Goal: Transaction & Acquisition: Book appointment/travel/reservation

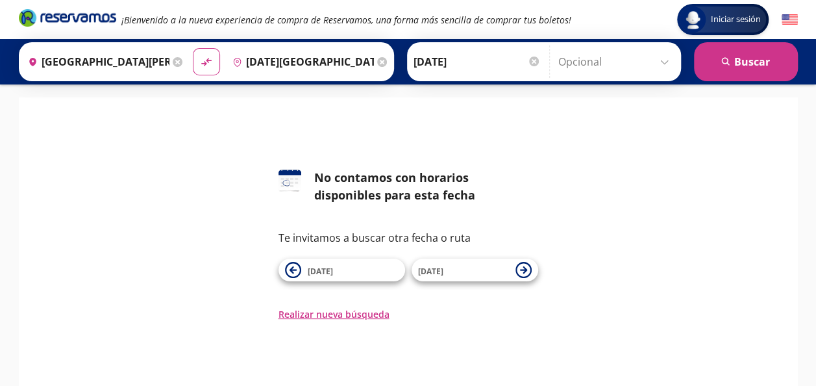
click at [323, 61] on input "[DATE][GEOGRAPHIC_DATA][PERSON_NAME], [GEOGRAPHIC_DATA]" at bounding box center [300, 61] width 147 height 32
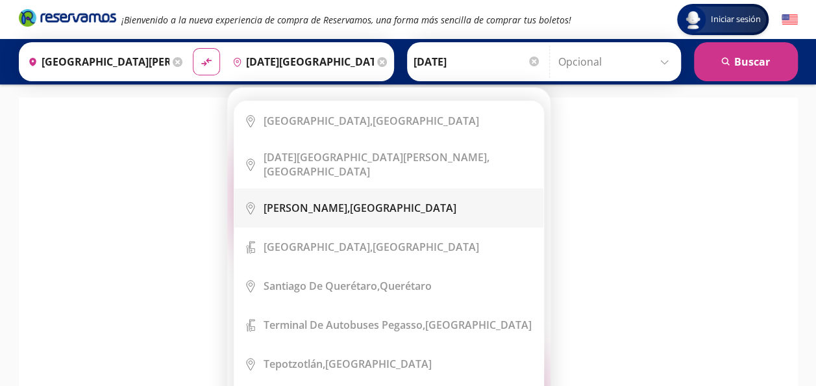
click at [342, 191] on li "City Icon [PERSON_NAME], [GEOGRAPHIC_DATA]" at bounding box center [388, 207] width 309 height 39
type input "[PERSON_NAME], [GEOGRAPHIC_DATA]"
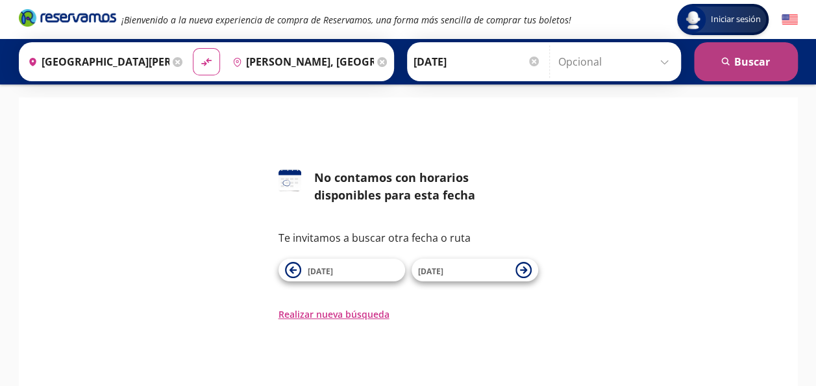
click at [757, 57] on button "search [GEOGRAPHIC_DATA]" at bounding box center [746, 61] width 104 height 39
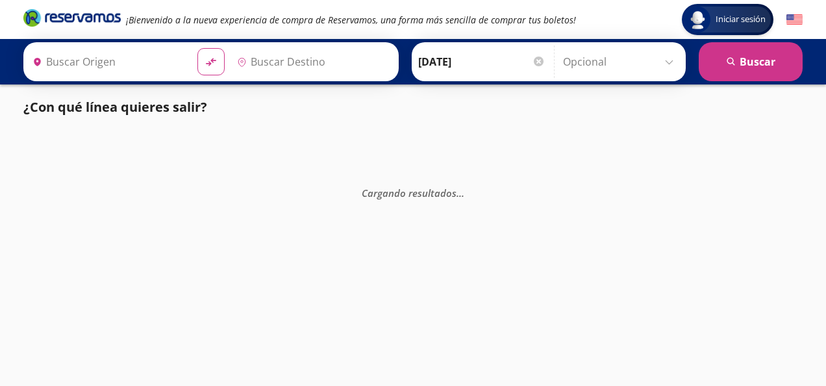
type input "[PERSON_NAME], [GEOGRAPHIC_DATA]"
type input "[GEOGRAPHIC_DATA][PERSON_NAME], [GEOGRAPHIC_DATA]"
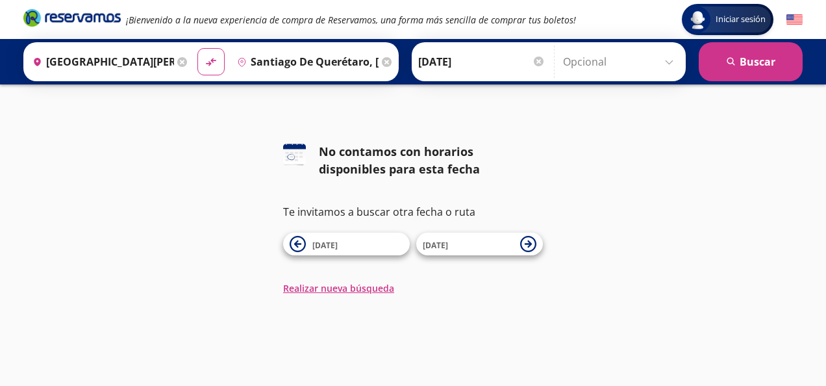
click at [382, 61] on icon at bounding box center [387, 62] width 10 height 10
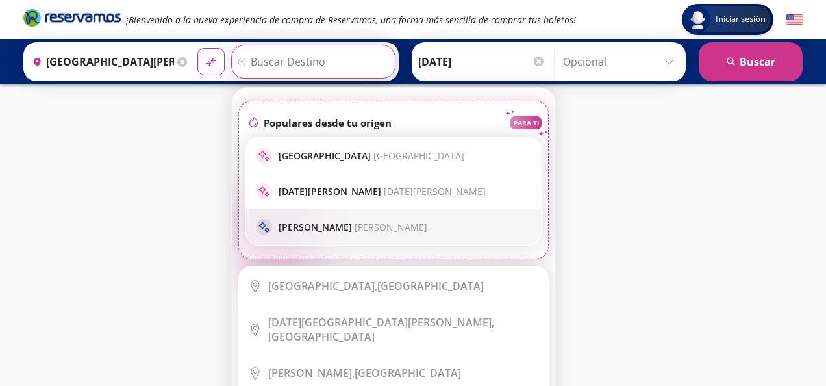
click at [354, 222] on span "Dolores Hidalgo" at bounding box center [390, 227] width 73 height 12
type input "[PERSON_NAME], [GEOGRAPHIC_DATA]"
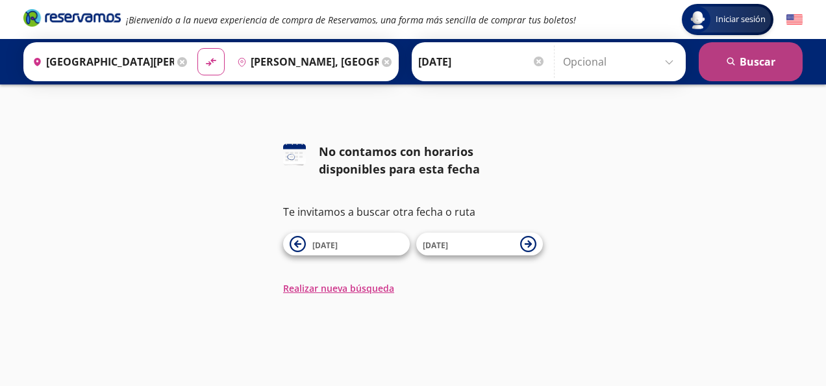
click at [737, 60] on button "search [GEOGRAPHIC_DATA]" at bounding box center [750, 61] width 104 height 39
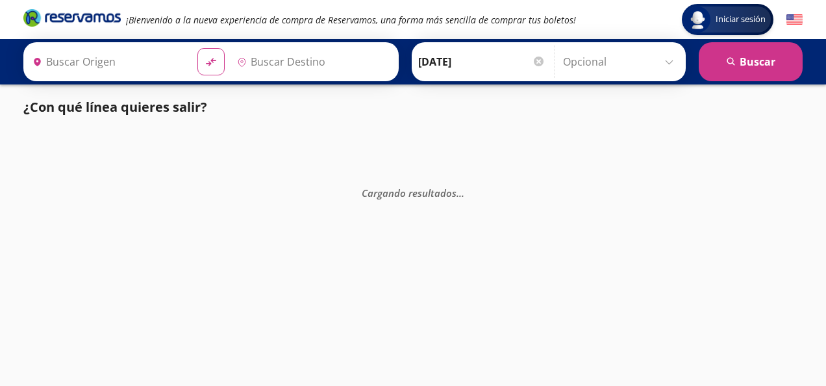
type input "[PERSON_NAME], [GEOGRAPHIC_DATA]"
type input "[GEOGRAPHIC_DATA][PERSON_NAME], [GEOGRAPHIC_DATA]"
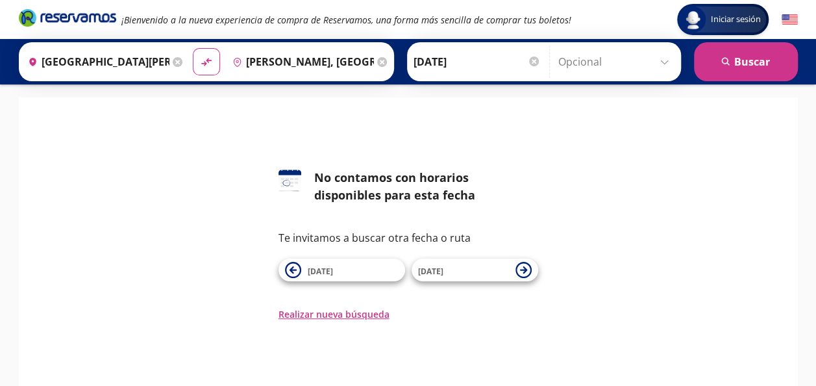
click at [173, 63] on icon at bounding box center [178, 62] width 10 height 10
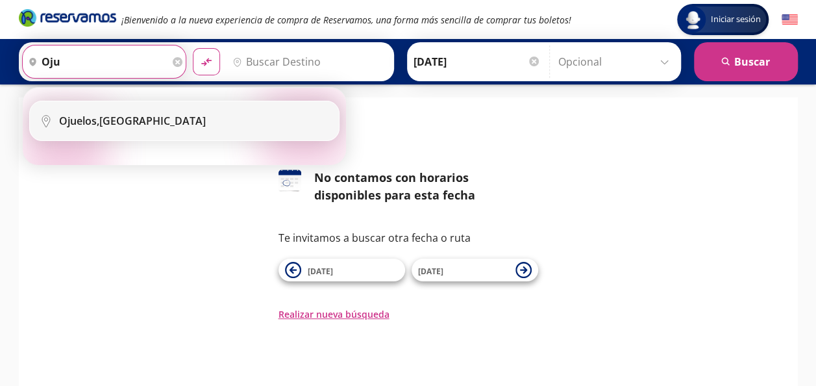
click at [134, 119] on div "Ojuelos, Jalisco" at bounding box center [194, 121] width 270 height 14
type input "Ojuelos, Jalisco"
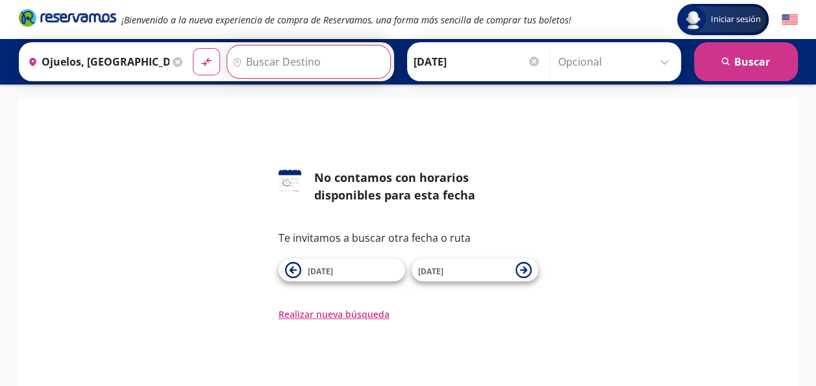
click at [275, 60] on input "Destino" at bounding box center [307, 61] width 160 height 32
